Goal: Information Seeking & Learning: Learn about a topic

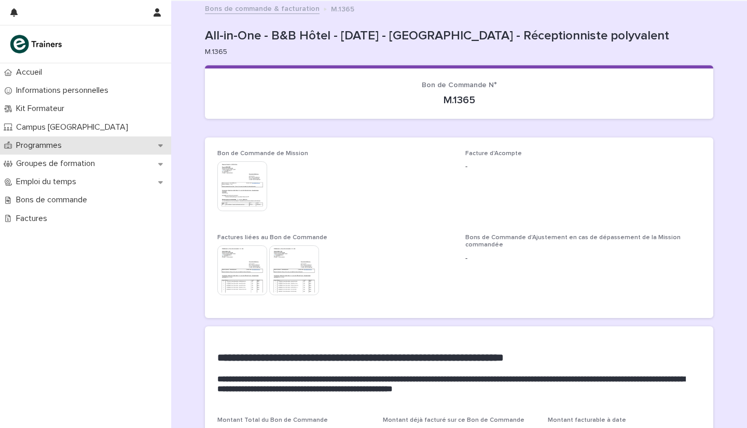
click at [71, 147] on div "Programmes" at bounding box center [85, 145] width 171 height 18
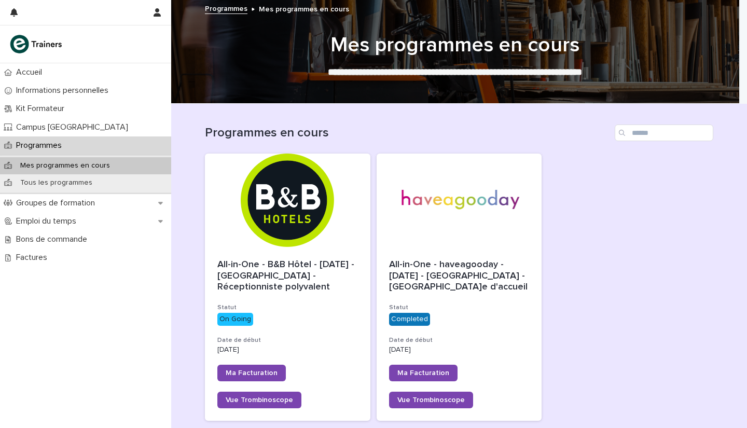
click at [105, 146] on div "Programmes" at bounding box center [85, 145] width 171 height 18
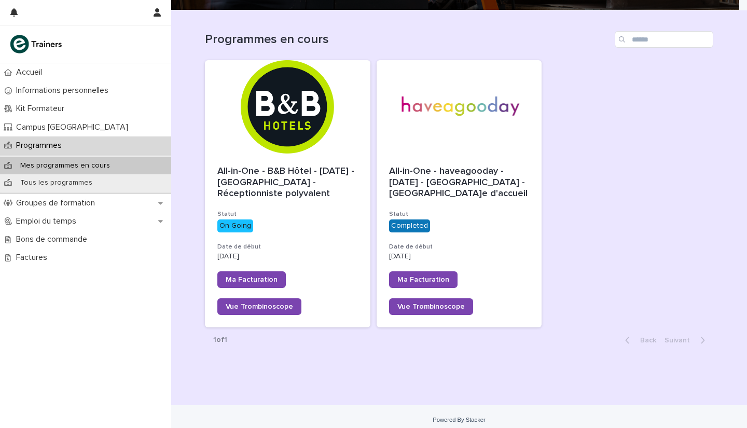
scroll to position [98, 0]
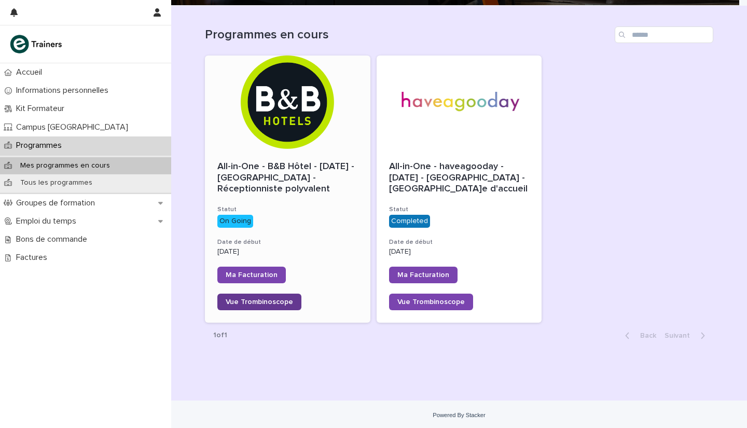
click at [276, 299] on span "Vue Trombinoscope" at bounding box center [259, 301] width 67 height 7
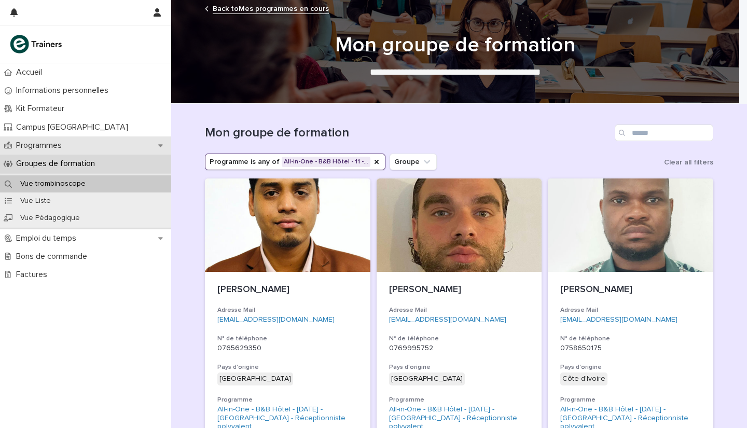
click at [71, 150] on div "Programmes" at bounding box center [85, 145] width 171 height 18
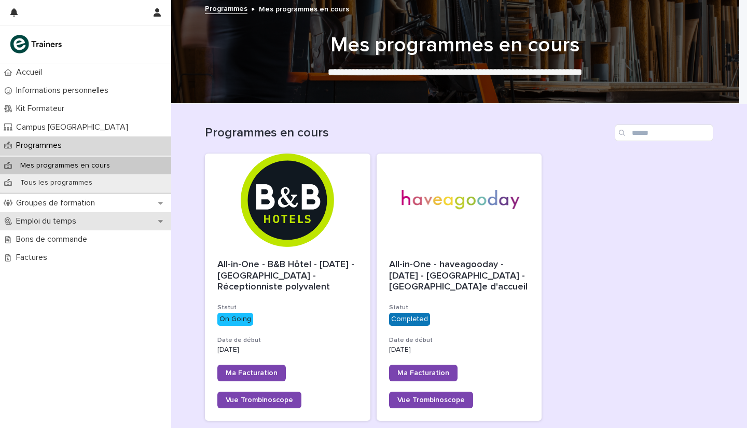
click at [72, 224] on p "Emploi du temps" at bounding box center [48, 221] width 73 height 10
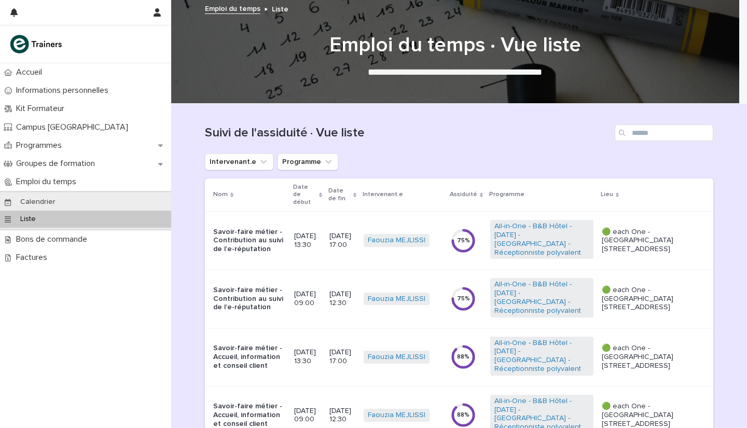
click at [476, 237] on div "75 %" at bounding box center [463, 240] width 25 height 7
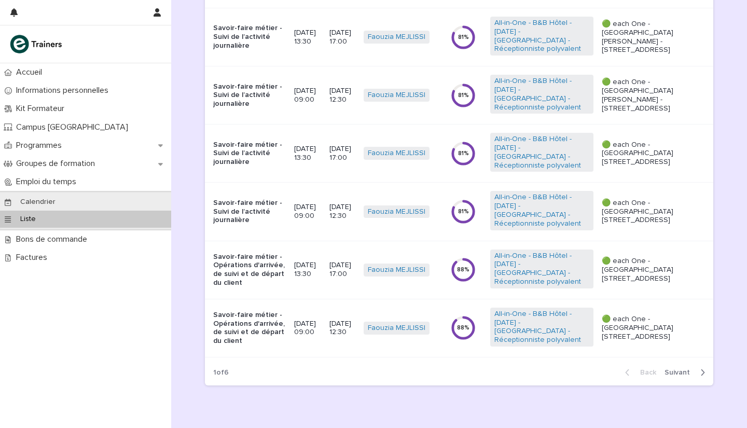
scroll to position [435, 0]
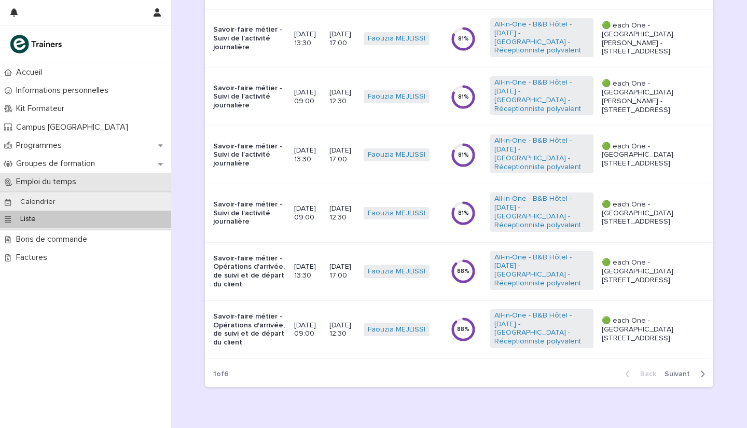
click at [89, 186] on div "Emploi du temps" at bounding box center [85, 182] width 171 height 18
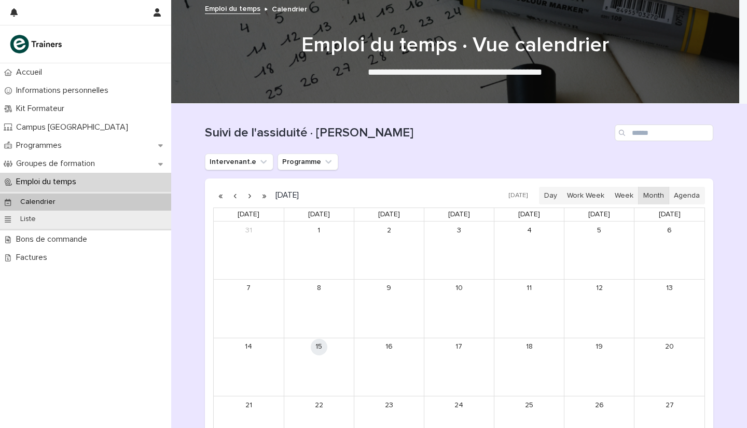
click at [85, 200] on div "Calendrier" at bounding box center [85, 201] width 171 height 17
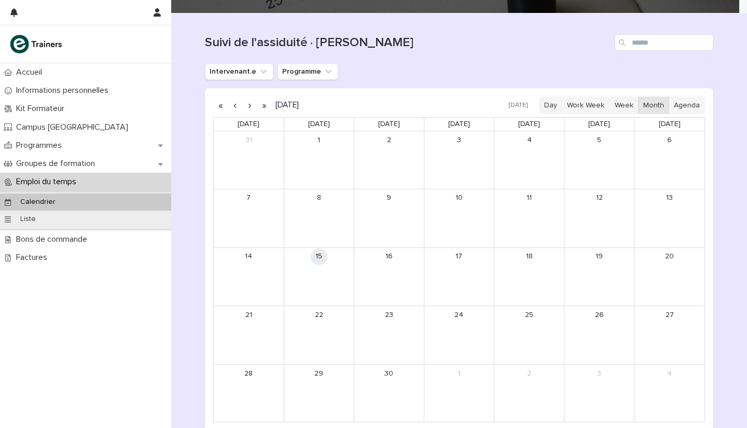
scroll to position [92, 0]
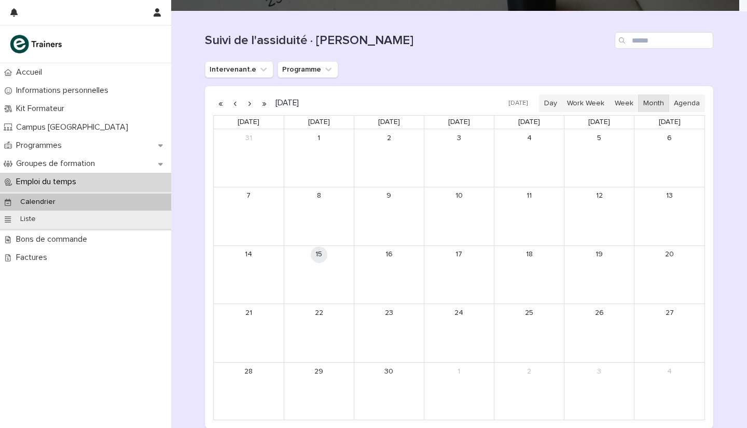
click at [317, 253] on link "15" at bounding box center [319, 254] width 17 height 17
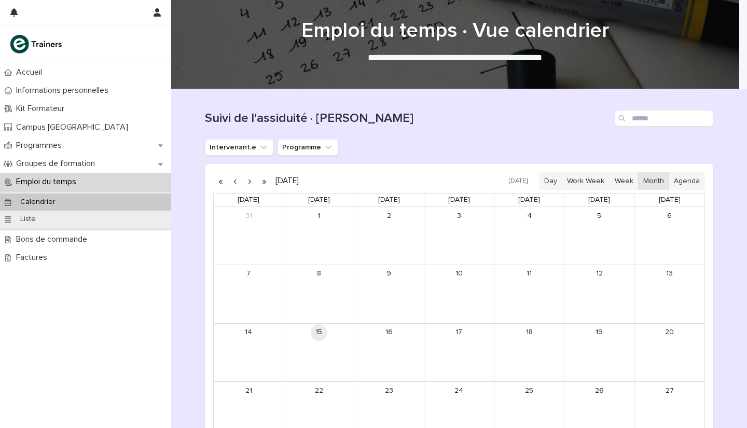
scroll to position [0, 0]
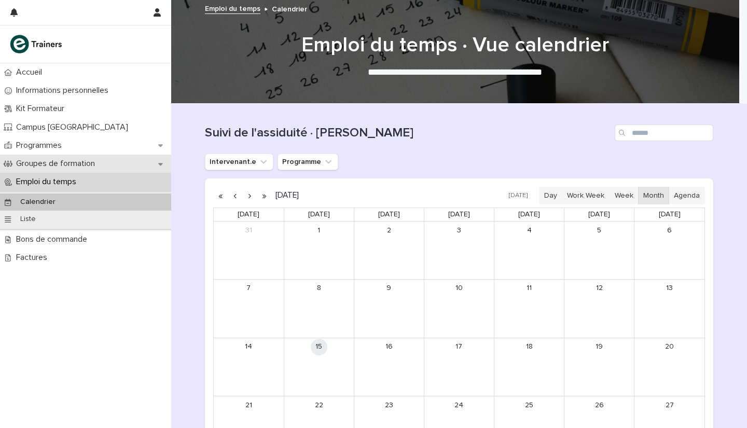
click at [160, 166] on icon at bounding box center [160, 163] width 5 height 7
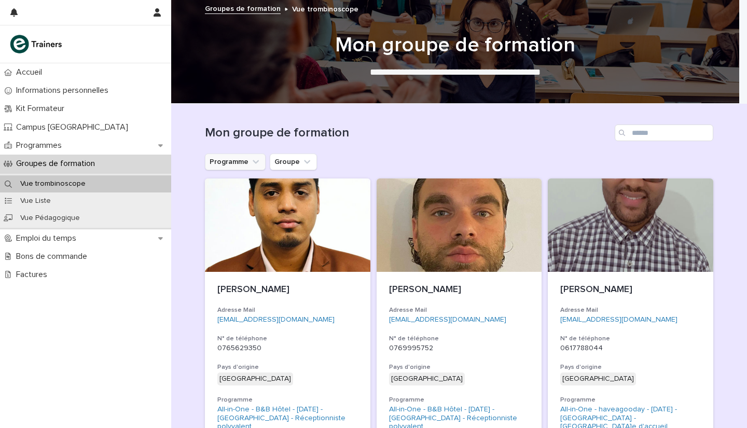
click at [233, 160] on button "Programme" at bounding box center [235, 162] width 61 height 17
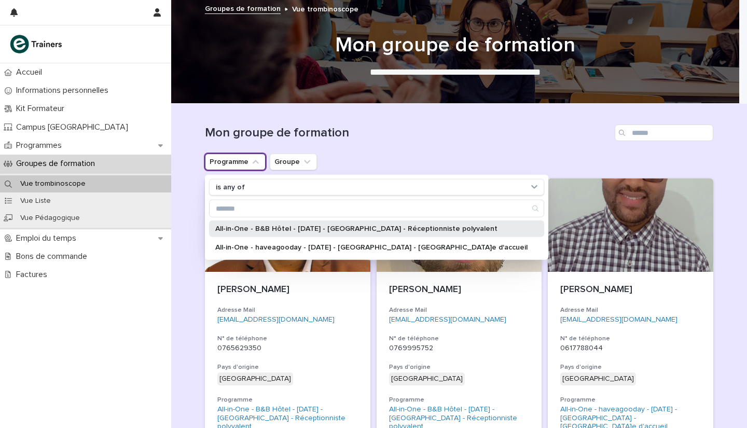
click at [266, 232] on div "All-in-One - B&B Hôtel - [DATE] - [GEOGRAPHIC_DATA] - Réceptionniste polyvalent" at bounding box center [376, 228] width 335 height 17
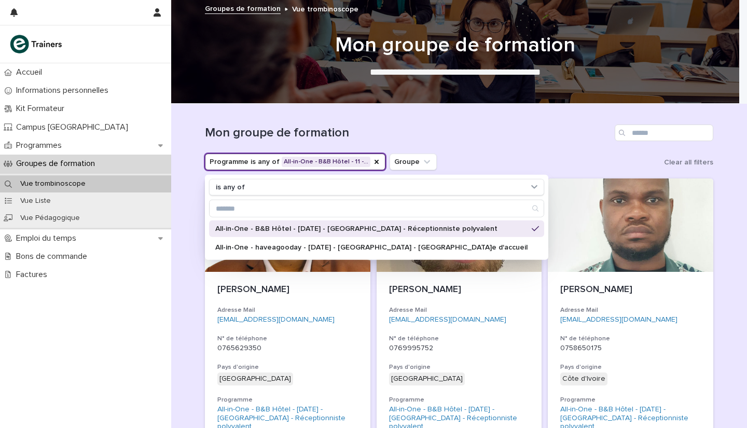
click at [266, 232] on div "All-in-One - B&B Hôtel - [DATE] - [GEOGRAPHIC_DATA] - Réceptionniste polyvalent" at bounding box center [376, 228] width 335 height 17
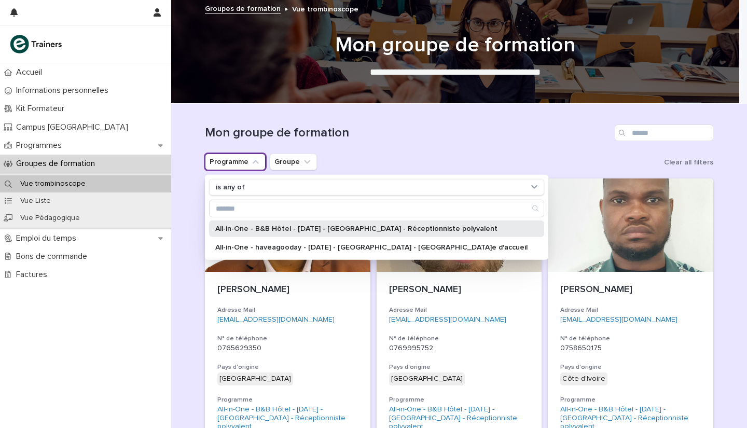
click at [266, 232] on div "All-in-One - B&B Hôtel - [DATE] - [GEOGRAPHIC_DATA] - Réceptionniste polyvalent" at bounding box center [376, 228] width 335 height 17
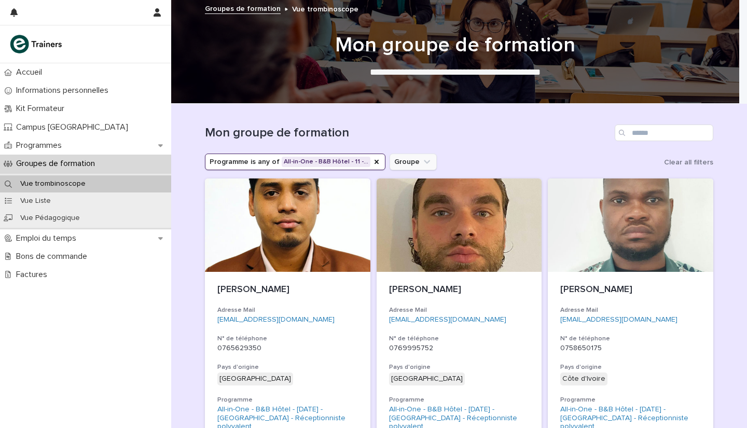
click at [400, 163] on button "Groupe" at bounding box center [413, 162] width 47 height 17
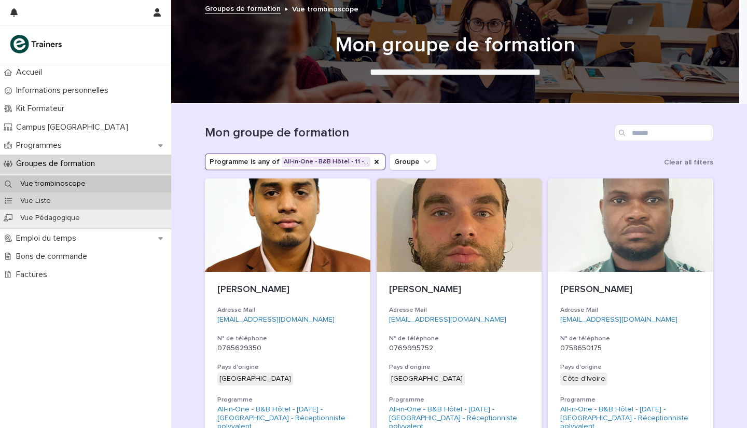
click at [58, 202] on div "Vue Liste" at bounding box center [85, 200] width 171 height 17
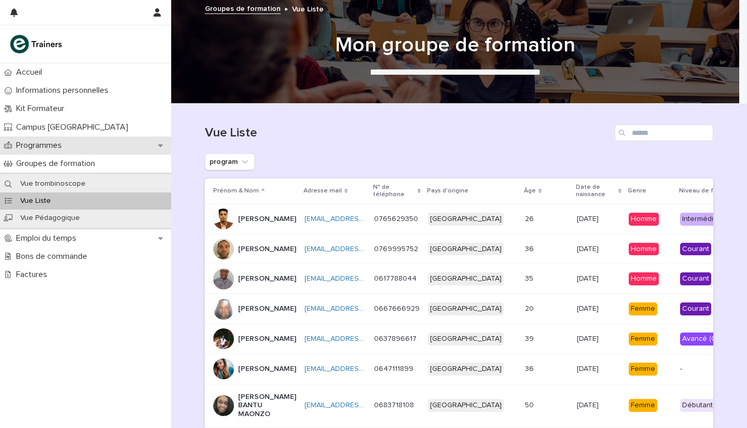
click at [46, 151] on div "Programmes" at bounding box center [85, 145] width 171 height 18
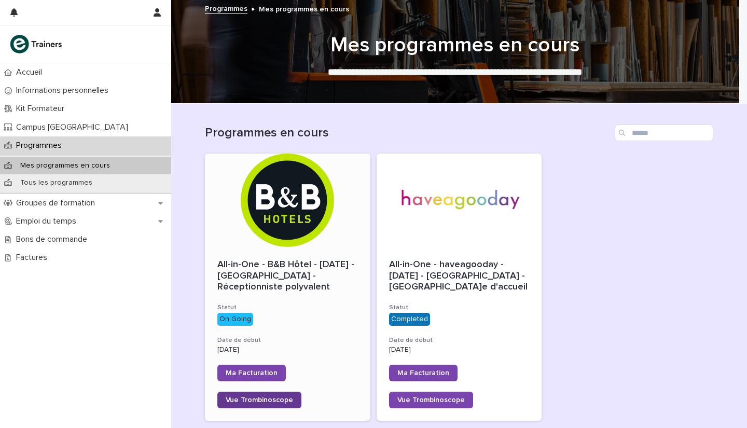
click at [272, 399] on span "Vue Trombinoscope" at bounding box center [259, 399] width 67 height 7
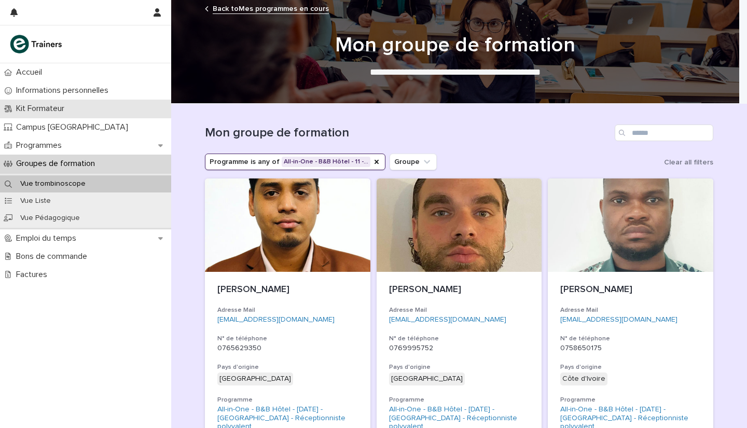
click at [49, 108] on p "Kit Formateur" at bounding box center [42, 109] width 61 height 10
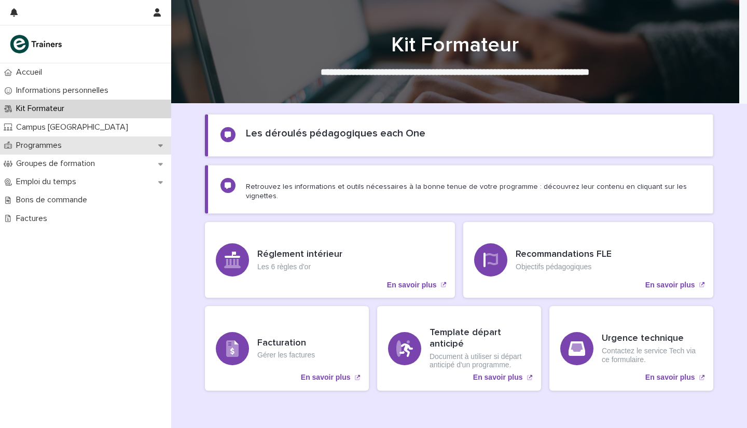
click at [76, 149] on div "Programmes" at bounding box center [85, 145] width 171 height 18
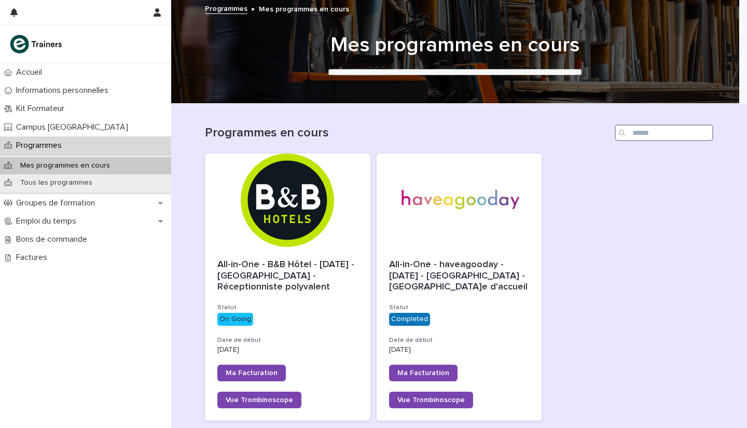
click at [637, 137] on input "Search" at bounding box center [664, 132] width 99 height 17
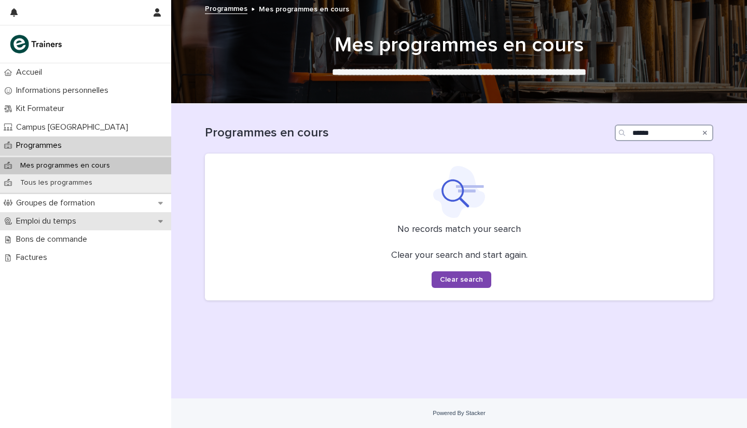
type input "******"
click at [65, 218] on p "Emploi du temps" at bounding box center [48, 221] width 73 height 10
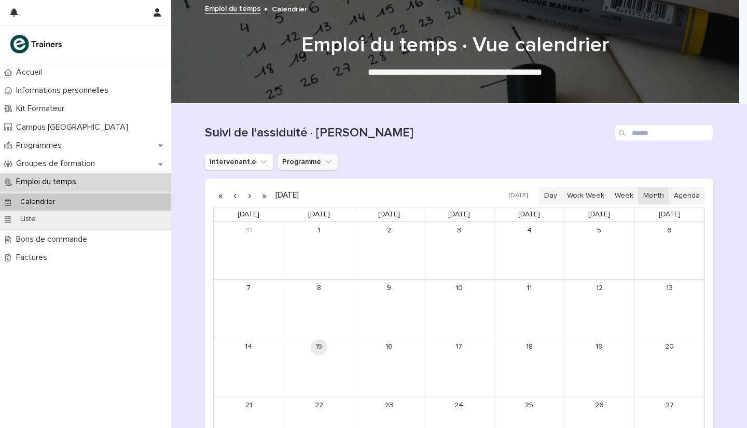
click at [325, 162] on icon "Programme" at bounding box center [328, 162] width 6 height 4
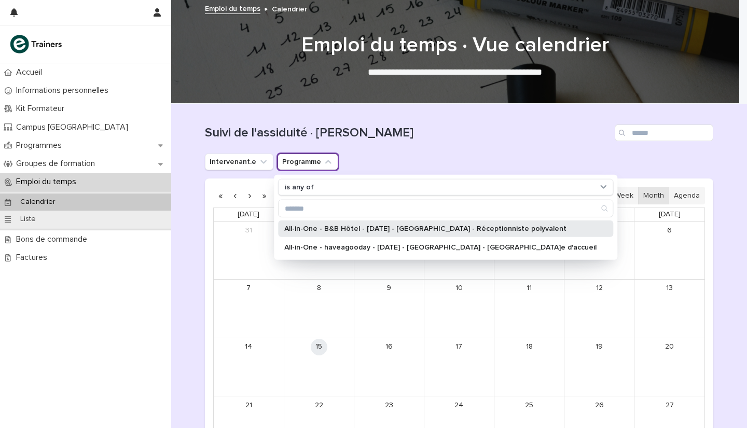
click at [321, 225] on p "All-in-One - B&B Hôtel - [DATE] - [GEOGRAPHIC_DATA] - Réceptionniste polyvalent" at bounding box center [440, 228] width 312 height 7
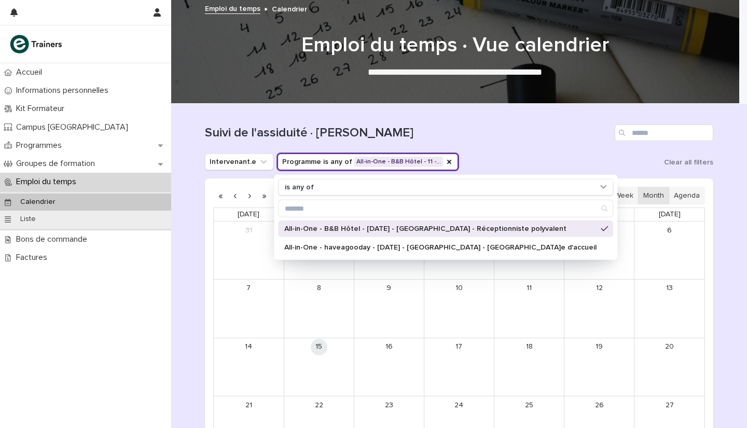
click at [321, 225] on p "All-in-One - B&B Hôtel - [DATE] - [GEOGRAPHIC_DATA] - Réceptionniste polyvalent" at bounding box center [440, 228] width 312 height 7
click at [260, 161] on icon "Intervenant.e" at bounding box center [263, 162] width 6 height 4
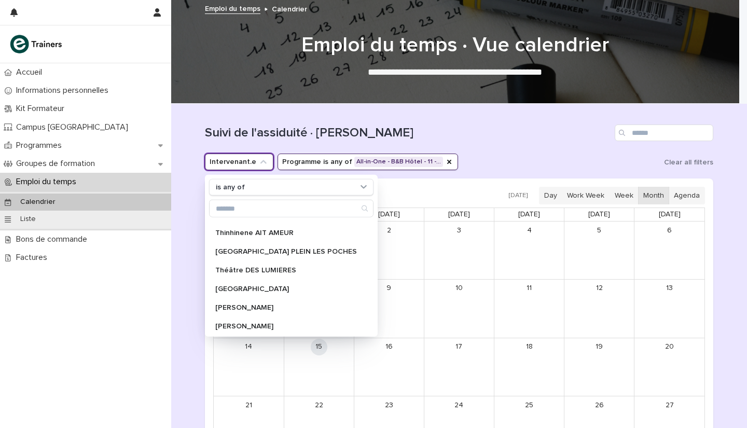
scroll to position [819, 0]
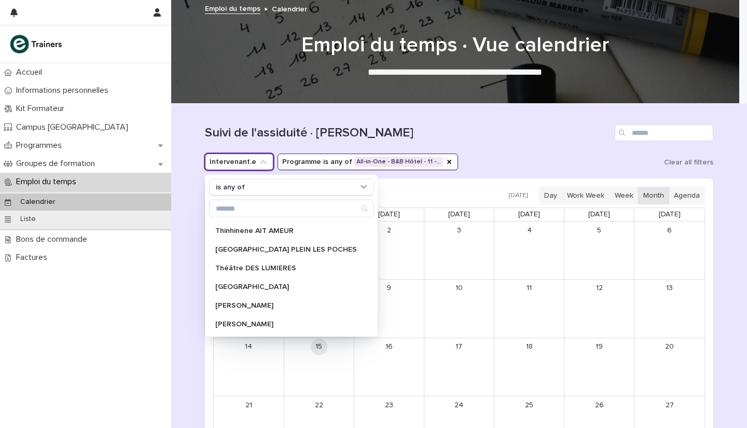
click at [512, 140] on h1 "Suivi de l'assiduité · [PERSON_NAME]" at bounding box center [408, 133] width 406 height 15
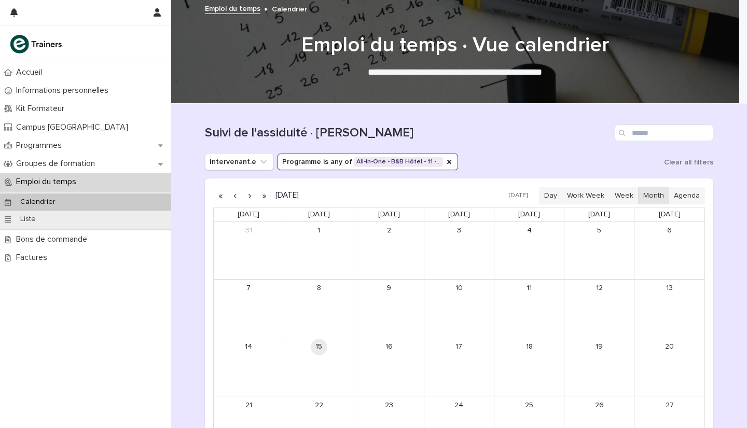
click at [261, 197] on button "button" at bounding box center [264, 195] width 15 height 17
click at [231, 197] on button "button" at bounding box center [235, 195] width 15 height 17
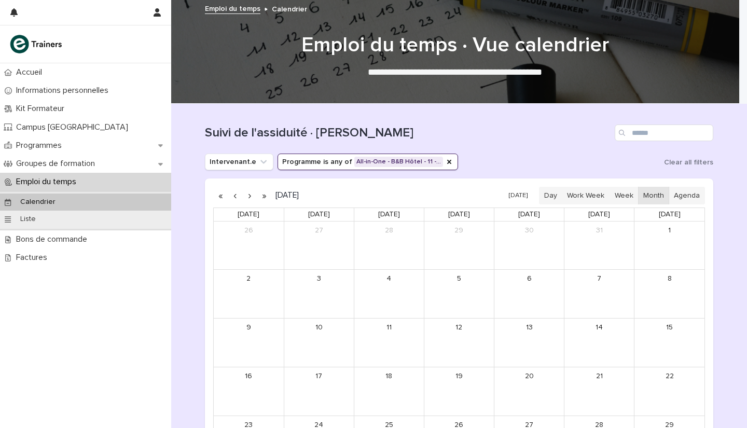
click at [231, 197] on button "button" at bounding box center [235, 195] width 15 height 17
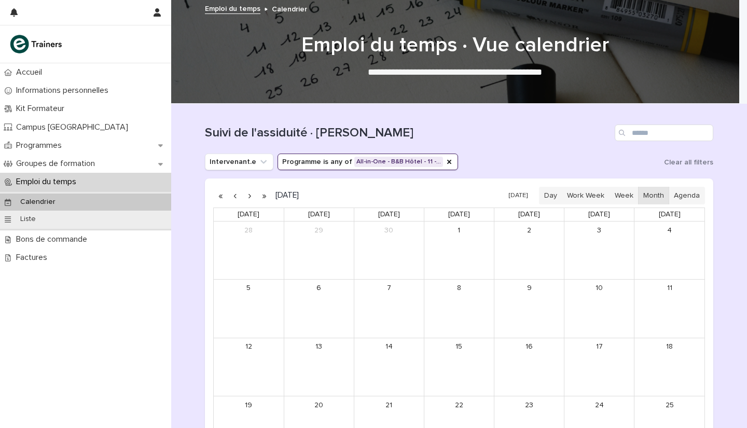
click at [231, 197] on button "button" at bounding box center [235, 195] width 15 height 17
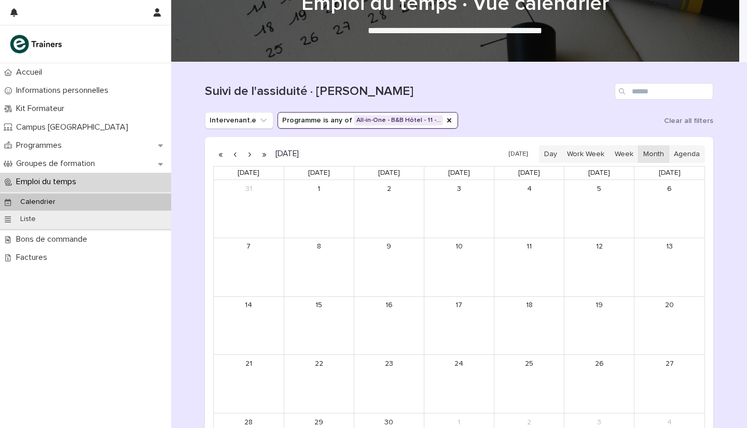
scroll to position [40, 0]
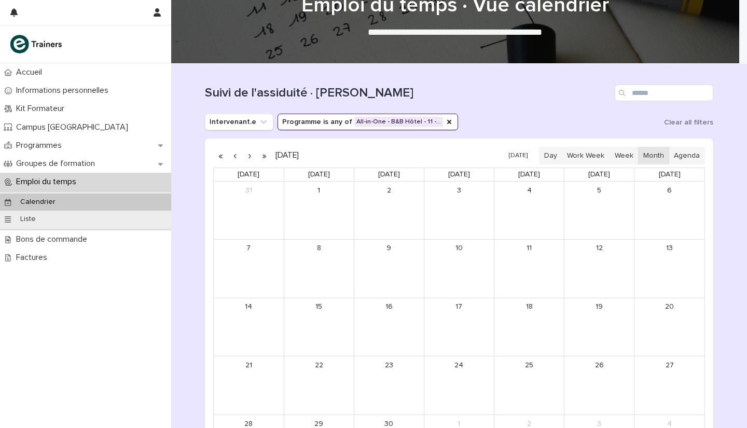
click at [246, 157] on button "button" at bounding box center [249, 155] width 15 height 17
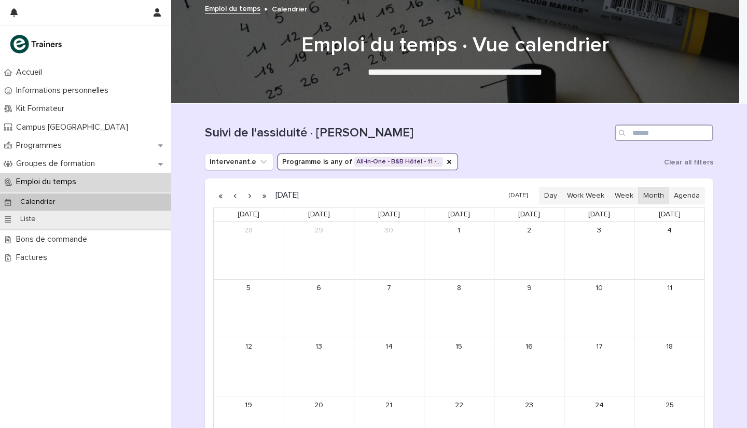
click at [646, 135] on input "Search" at bounding box center [664, 132] width 99 height 17
click at [54, 240] on p "Bons de commande" at bounding box center [54, 239] width 84 height 10
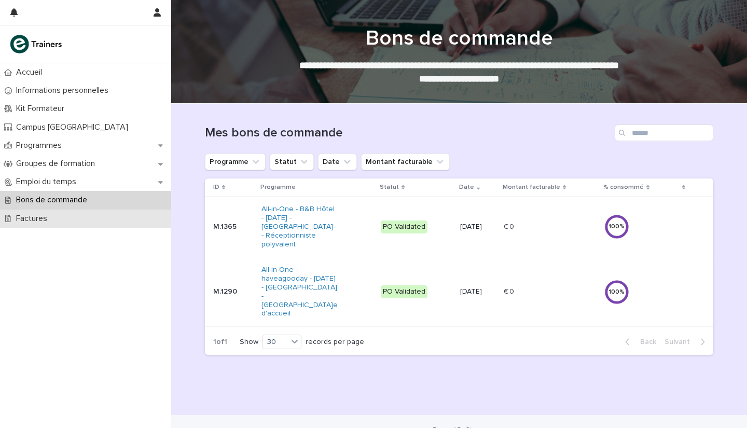
click at [62, 219] on div "Factures" at bounding box center [85, 219] width 171 height 18
